Goal: Check status: Check status

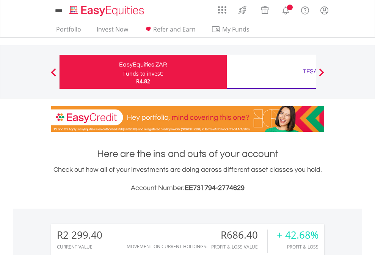
scroll to position [73, 119]
click at [123, 72] on div "Funds to invest:" at bounding box center [143, 74] width 40 height 8
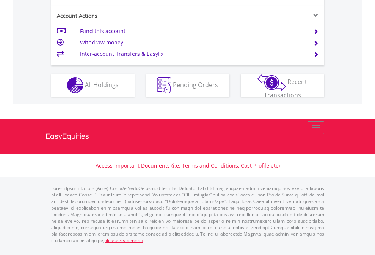
scroll to position [743, 0]
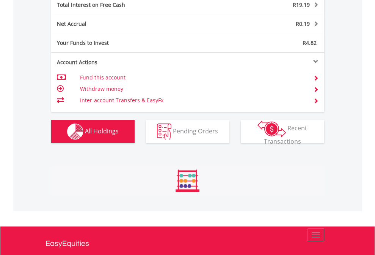
scroll to position [73, 119]
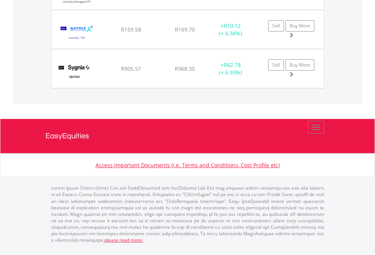
scroll to position [73, 119]
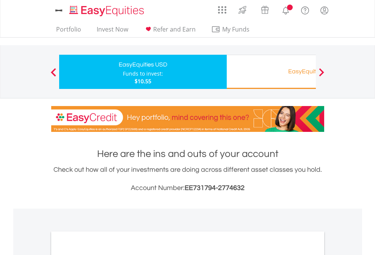
scroll to position [456, 0]
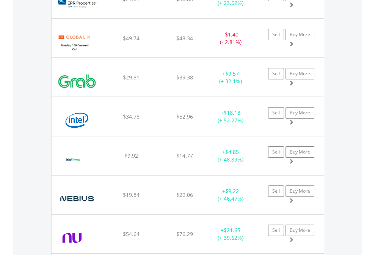
scroll to position [73, 119]
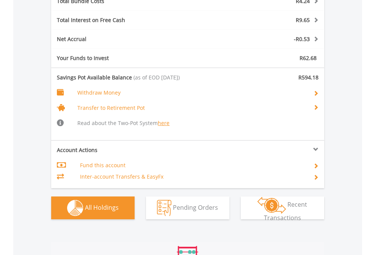
scroll to position [934, 0]
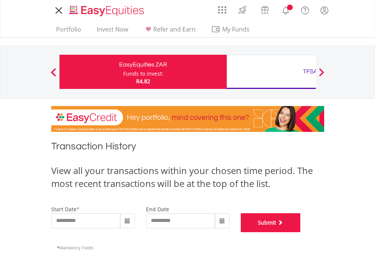
click at [301, 232] on button "Submit" at bounding box center [271, 222] width 60 height 19
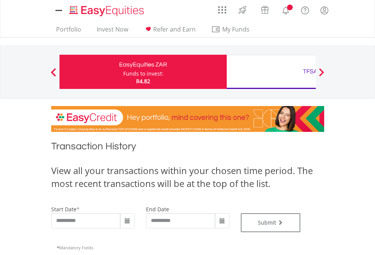
click at [271, 72] on div "TFSA" at bounding box center [311, 71] width 158 height 11
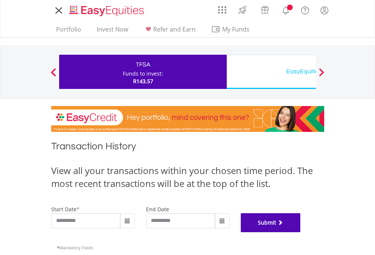
click at [301, 232] on button "Submit" at bounding box center [271, 222] width 60 height 19
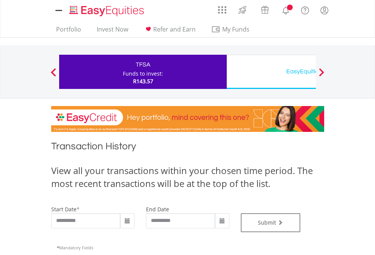
click at [271, 72] on div "EasyEquities USD" at bounding box center [311, 71] width 158 height 11
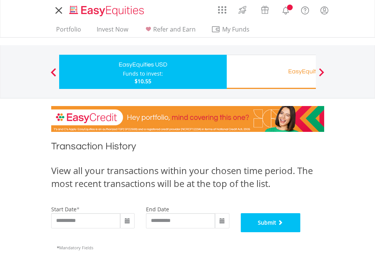
click at [301, 232] on button "Submit" at bounding box center [271, 222] width 60 height 19
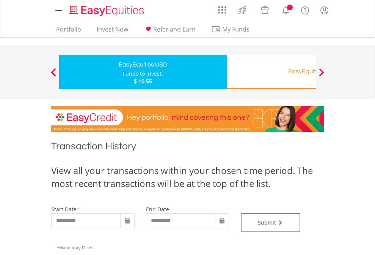
click at [271, 72] on div "EasyEquities RA" at bounding box center [311, 71] width 158 height 11
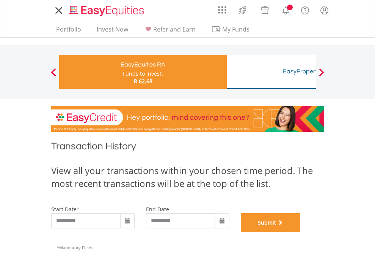
click at [301, 232] on button "Submit" at bounding box center [271, 222] width 60 height 19
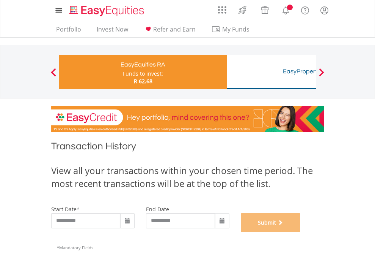
scroll to position [308, 0]
